Goal: Task Accomplishment & Management: Manage account settings

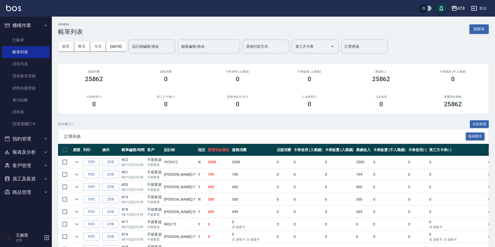
scroll to position [109, 0]
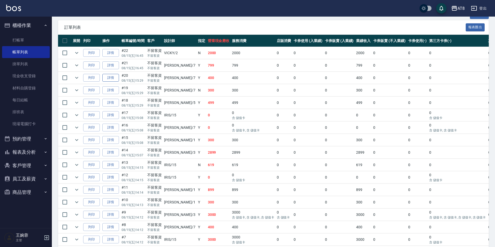
click at [115, 82] on link "詳情" at bounding box center [110, 78] width 17 height 8
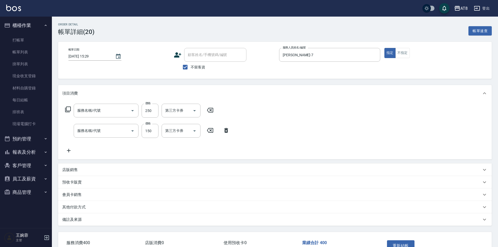
type input "[DATE] 15:29"
checkbox input "true"
type input "[PERSON_NAME]-7"
type input "剪髮(2250)"
type input "洗髮(1150)"
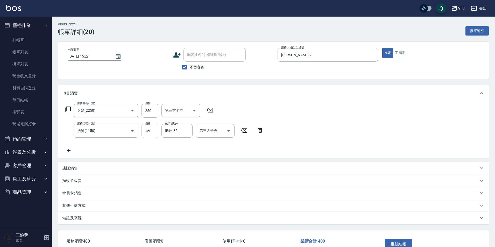
click at [145, 130] on input "150" at bounding box center [150, 131] width 17 height 14
type input "200"
click at [208, 113] on icon at bounding box center [210, 110] width 13 height 6
click at [398, 244] on button "重新結帳" at bounding box center [398, 244] width 27 height 11
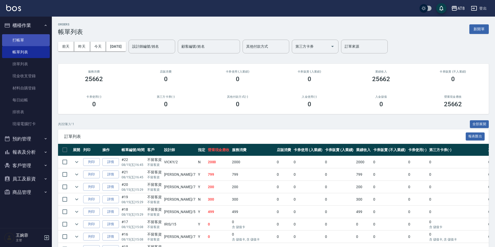
click at [29, 37] on link "打帳單" at bounding box center [26, 40] width 48 height 12
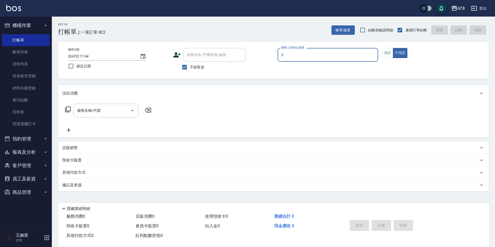
type input "[PERSON_NAME]-3"
type button "false"
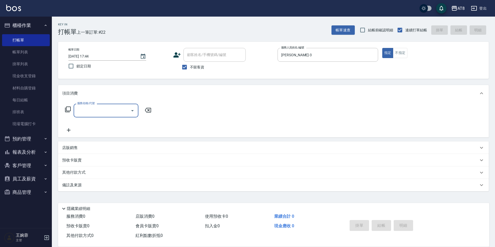
type input "2"
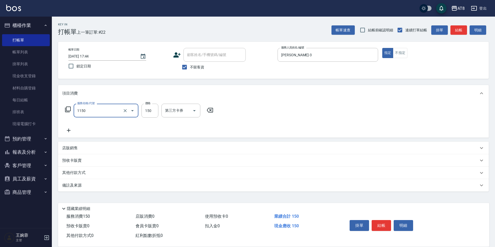
type input "洗髮(1150)"
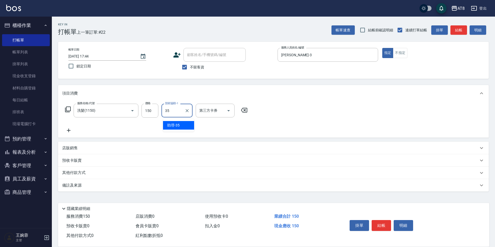
type input "助理-35"
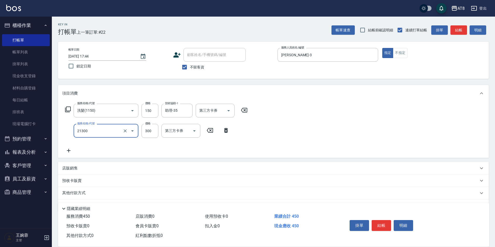
type input "剪髮(21300)"
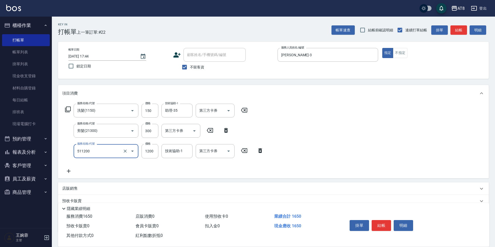
type input "1200護髮(511200)"
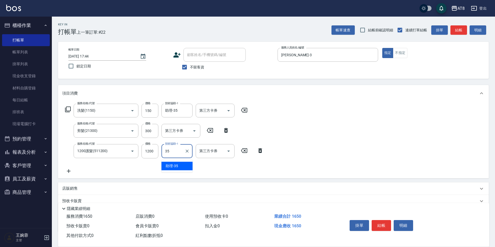
type input "助理-35"
click at [378, 220] on button "結帳" at bounding box center [381, 225] width 19 height 11
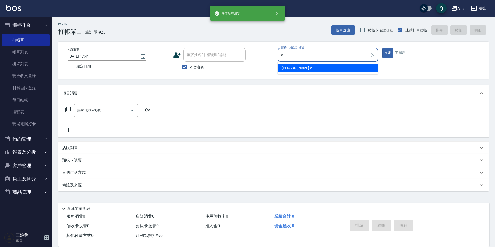
type input "HANK-5"
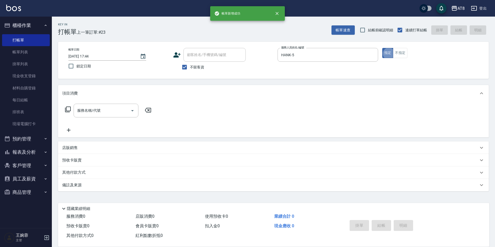
type button "true"
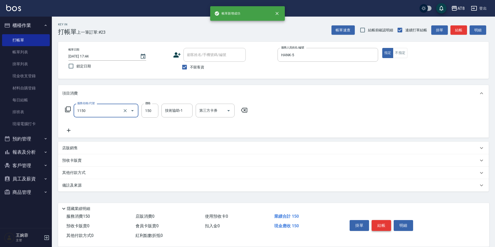
type input "洗髮(1150)"
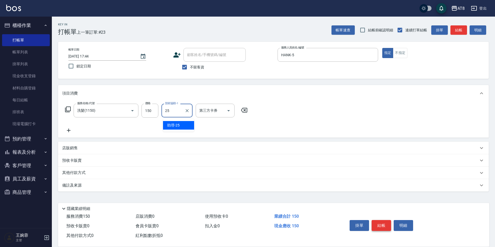
type input "助理-25"
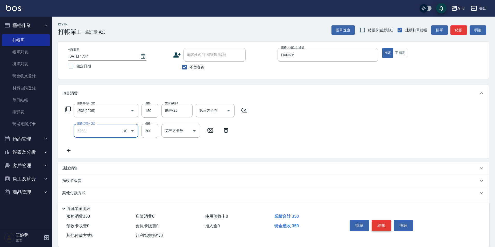
type input "剪髮(2200)"
click at [378, 220] on button "結帳" at bounding box center [381, 225] width 19 height 11
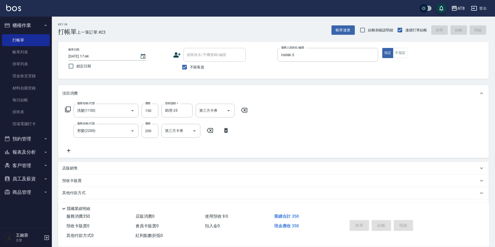
type input "[DATE] 17:45"
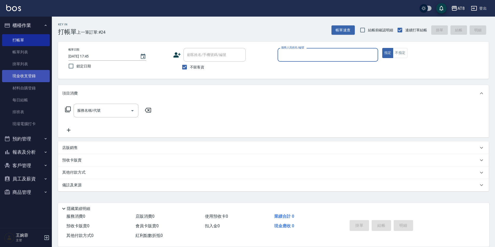
click at [37, 78] on link "現金收支登錄" at bounding box center [26, 76] width 48 height 12
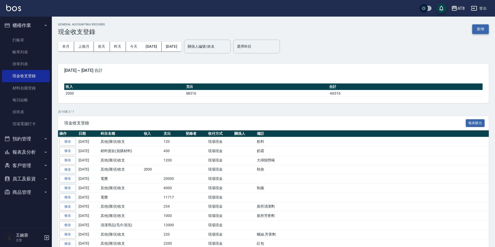
click at [480, 27] on button "新增" at bounding box center [481, 29] width 17 height 10
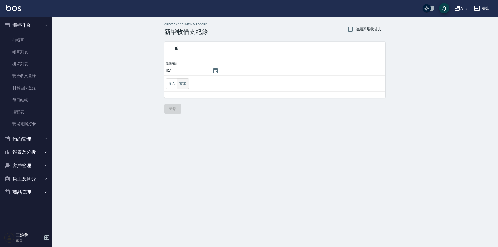
click at [181, 84] on button "支出" at bounding box center [183, 83] width 12 height 11
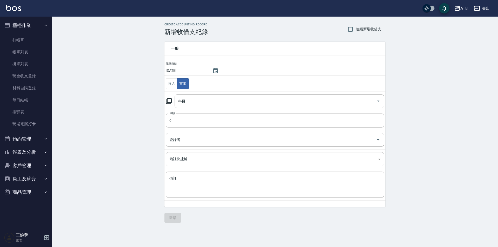
click at [197, 102] on input "科目" at bounding box center [275, 101] width 197 height 9
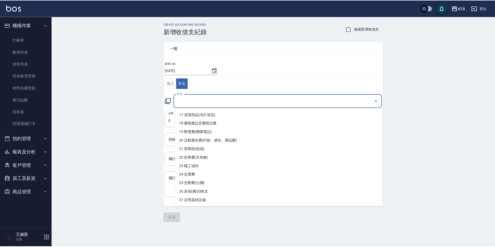
scroll to position [147, 0]
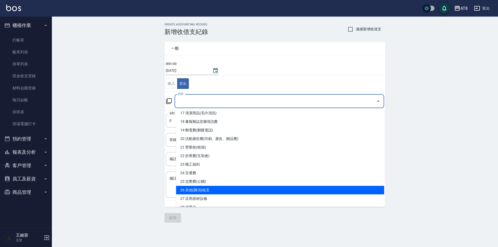
click at [286, 193] on li "26 其他(雜項)收支" at bounding box center [280, 190] width 208 height 9
type input "26 其他(雜項)收支"
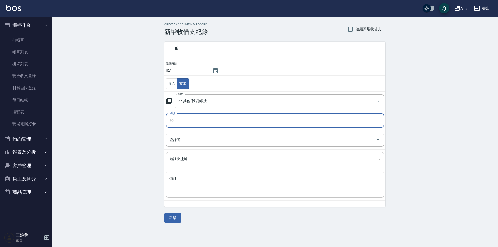
type input "50"
click at [224, 189] on textarea "備註" at bounding box center [274, 185] width 211 height 18
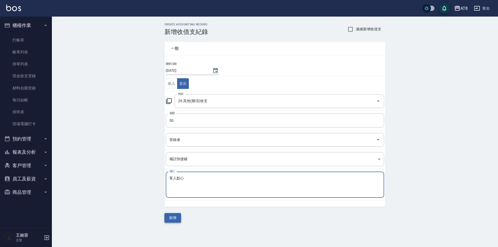
type textarea "客人點心"
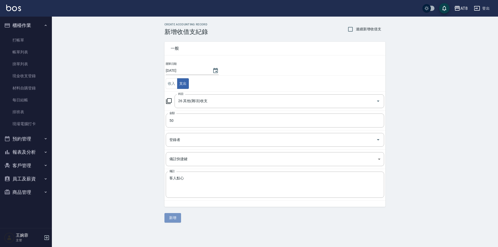
click at [174, 219] on button "新增" at bounding box center [172, 218] width 17 height 10
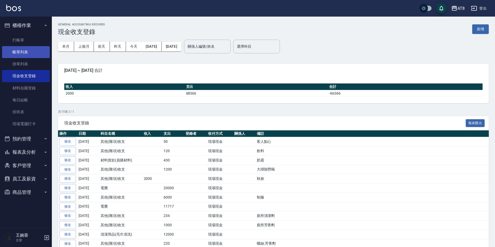
click at [22, 51] on link "帳單列表" at bounding box center [26, 52] width 48 height 12
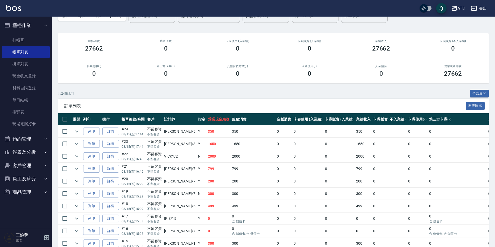
scroll to position [33, 0]
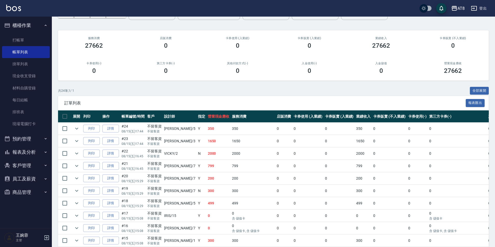
click at [108, 207] on link "詳情" at bounding box center [110, 203] width 17 height 8
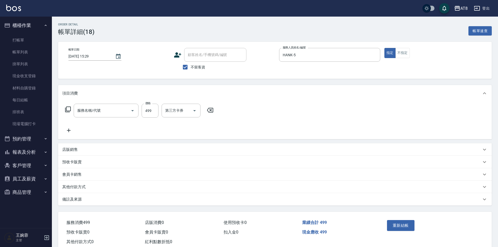
type input "[DATE] 15:29"
checkbox input "true"
type input "HANK-5"
type input "入金SPA499(60499)"
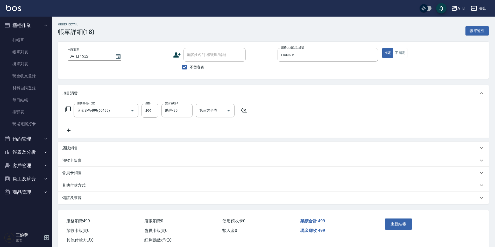
drag, startPoint x: 242, startPoint y: 117, endPoint x: 244, endPoint y: 113, distance: 3.8
click at [243, 115] on div "服務名稱/代號 入金SPA499(60499) 服務名稱/代號 價格 499 價格 技術協助-1 助理-35 技術協助-1 第三方卡券 第三方卡券" at bounding box center [156, 111] width 189 height 14
click at [244, 113] on icon at bounding box center [244, 110] width 13 height 6
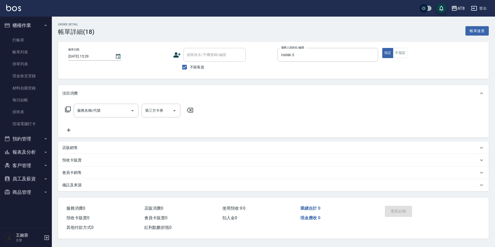
click at [103, 105] on div "服務名稱/代號 服務名稱/代號 第三方卡券 第三方卡券" at bounding box center [273, 120] width 431 height 36
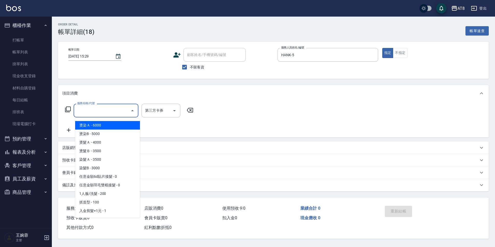
click at [102, 108] on input "服務名稱/代號" at bounding box center [102, 110] width 52 height 9
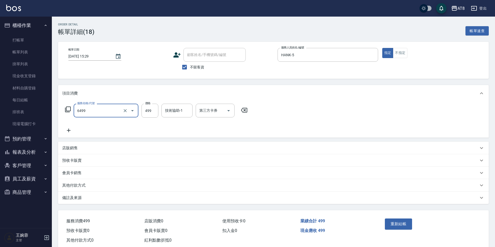
type input "SPA499(6499)"
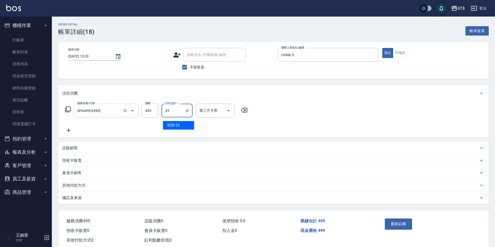
type input "助理-35"
click at [401, 237] on div "重新結帳" at bounding box center [406, 228] width 47 height 23
